Goal: Task Accomplishment & Management: Manage account settings

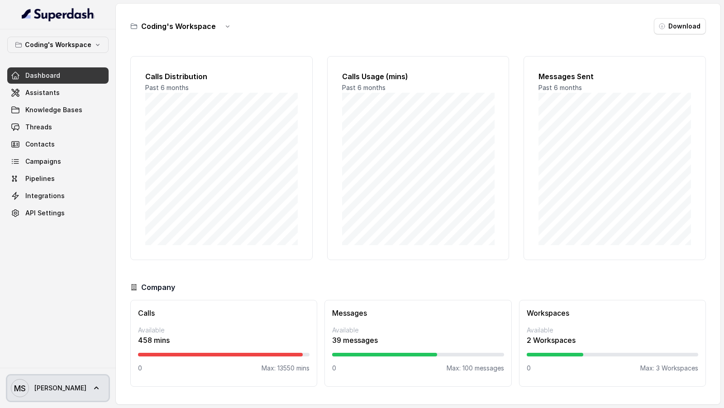
click at [24, 390] on text "MS" at bounding box center [20, 389] width 12 height 10
click at [247, 344] on div "Coding's Workspace Dashboard Assistants Knowledge Bases Threads Contacts Campai…" at bounding box center [362, 204] width 724 height 408
click at [66, 383] on link "MS Mihir" at bounding box center [57, 388] width 101 height 25
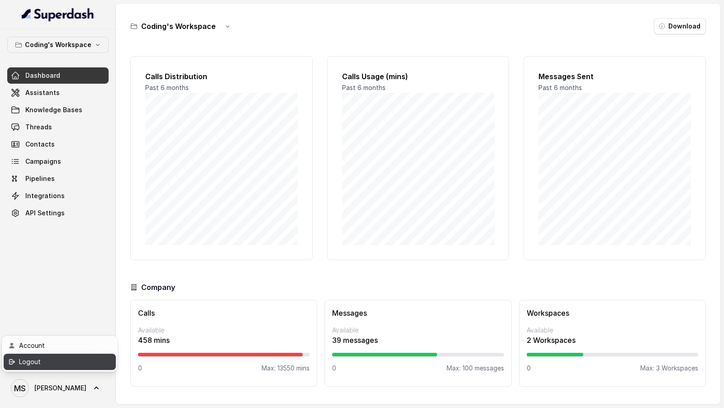
click at [83, 369] on link "Logout" at bounding box center [60, 362] width 112 height 16
